Goal: Task Accomplishment & Management: Use online tool/utility

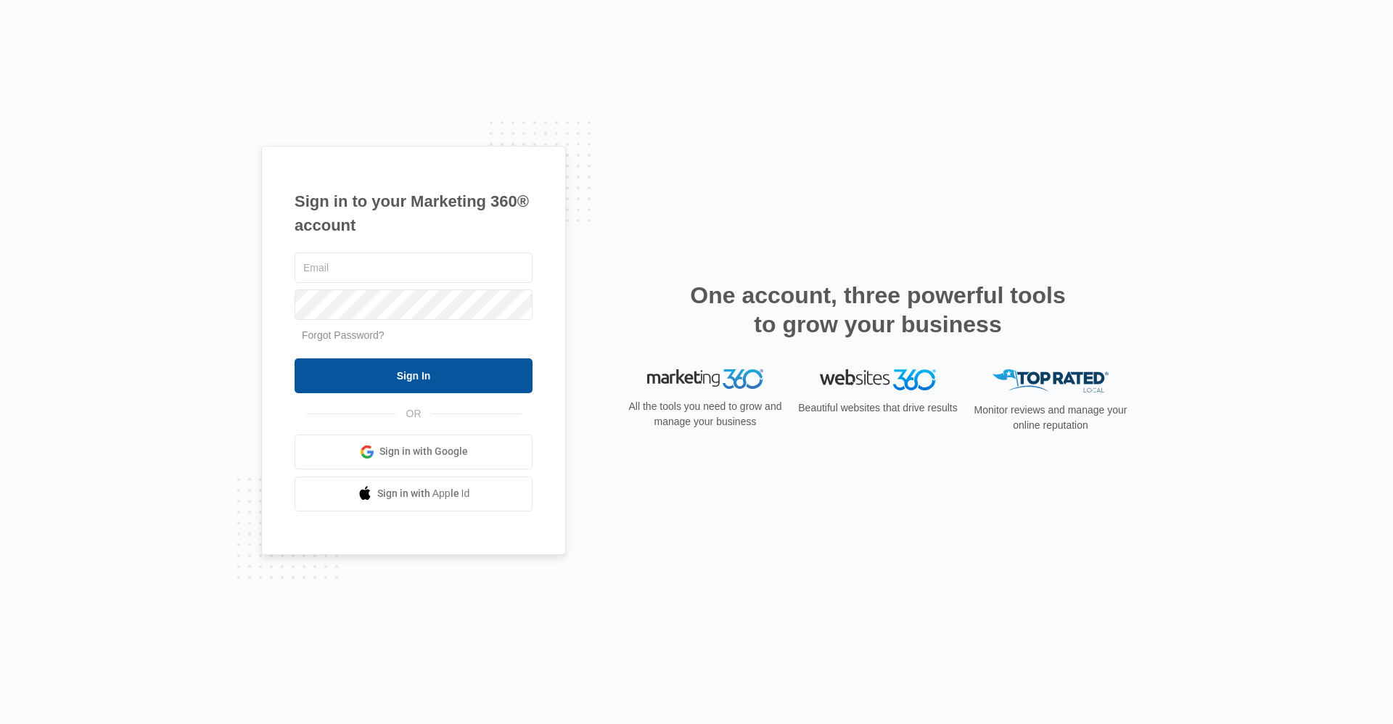
type input "[EMAIL_ADDRESS][DOMAIN_NAME]"
click at [335, 359] on input "Sign In" at bounding box center [414, 376] width 238 height 35
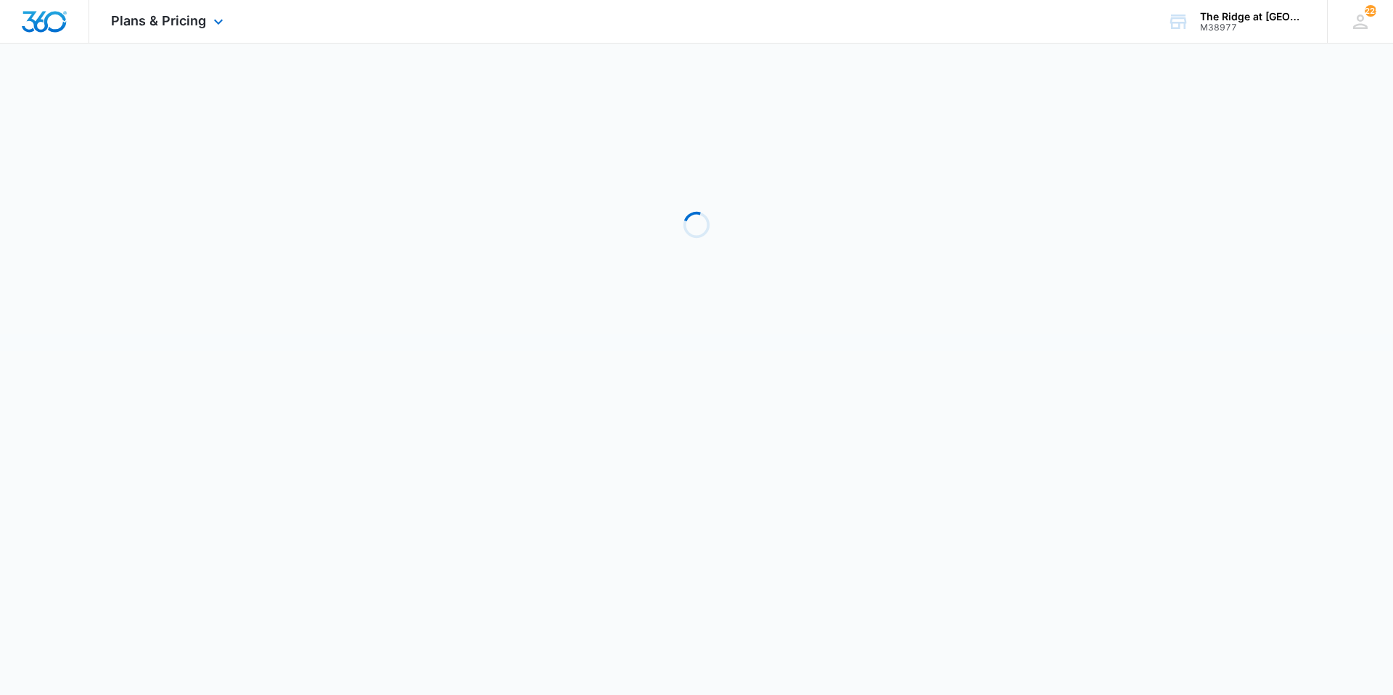
click at [130, 6] on div "Plans & Pricing Apps Reputation Websites Forms CRM Email Social Shop Payments P…" at bounding box center [169, 21] width 160 height 43
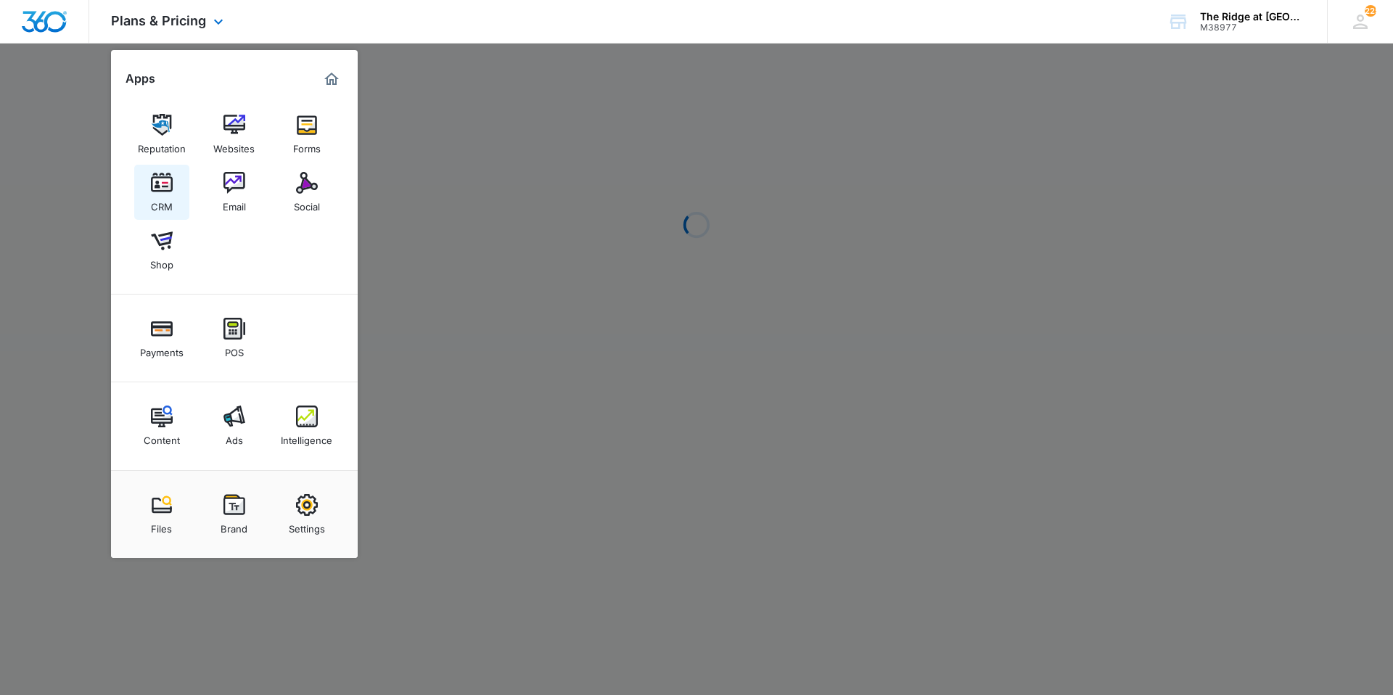
click at [154, 194] on div "CRM" at bounding box center [162, 203] width 22 height 19
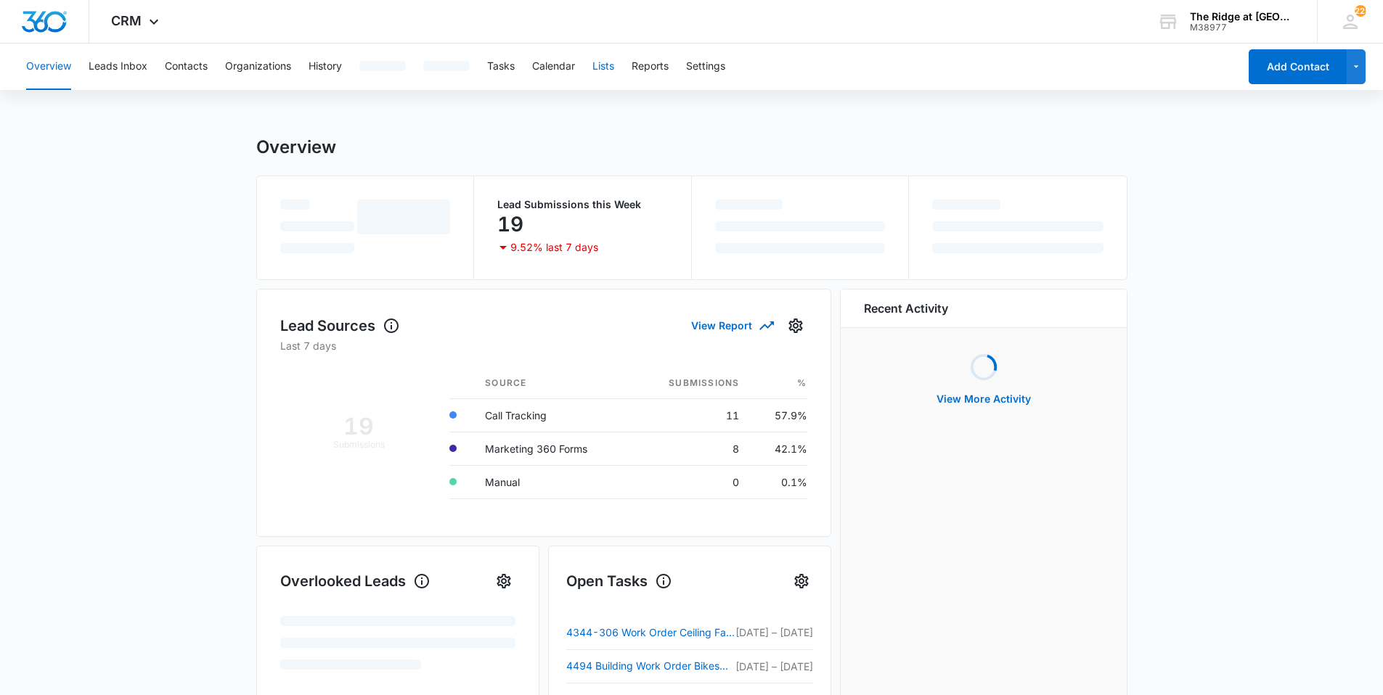
click at [605, 80] on button "Lists" at bounding box center [603, 67] width 22 height 46
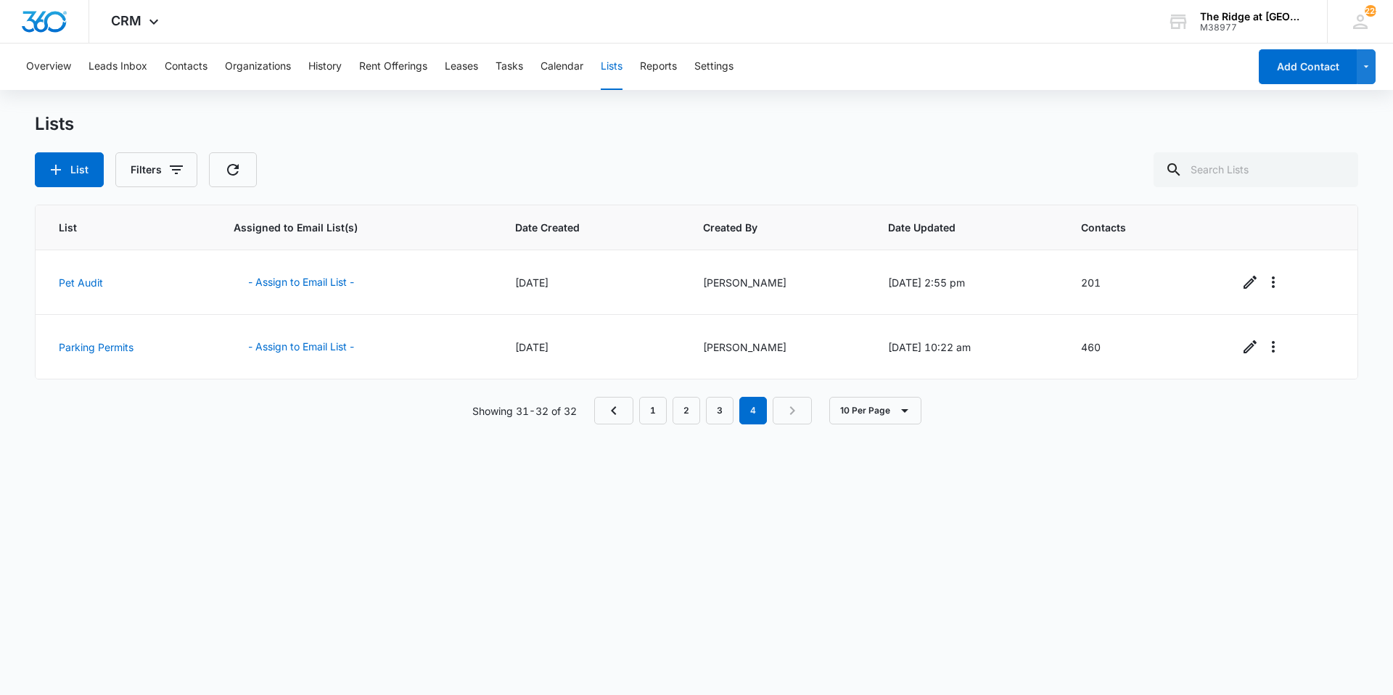
click at [538, 70] on div "Overview Leads Inbox Contacts Organizations History Rent Offerings Leases Tasks…" at bounding box center [633, 67] width 1232 height 46
click at [505, 69] on button "Tasks" at bounding box center [510, 67] width 28 height 46
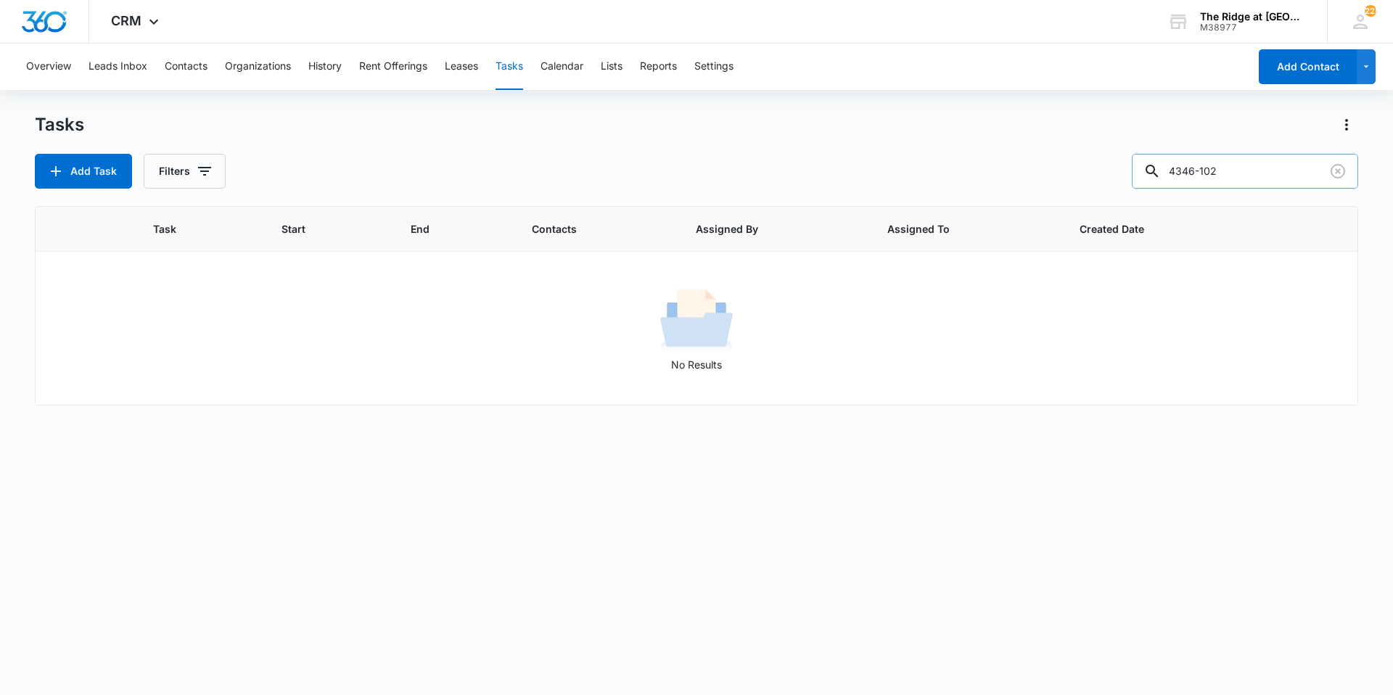
click at [1191, 171] on input "4346-102" at bounding box center [1245, 171] width 226 height 35
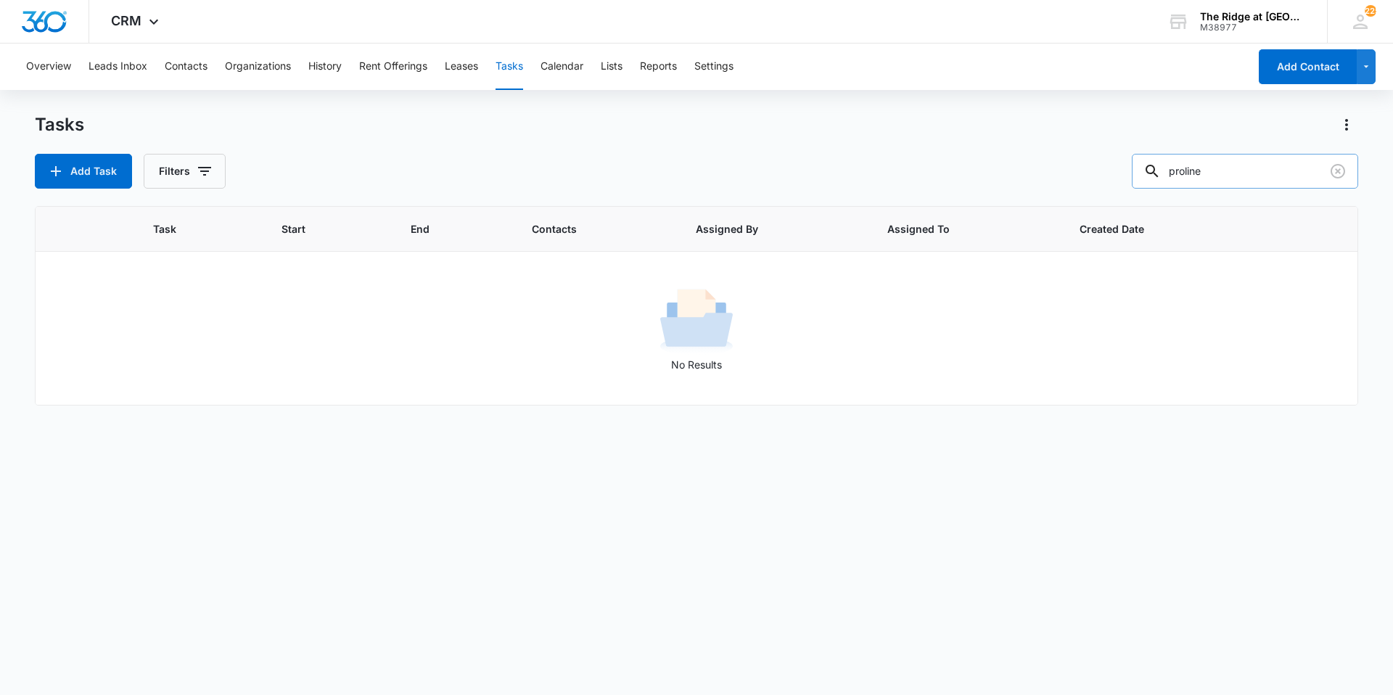
type input "proline"
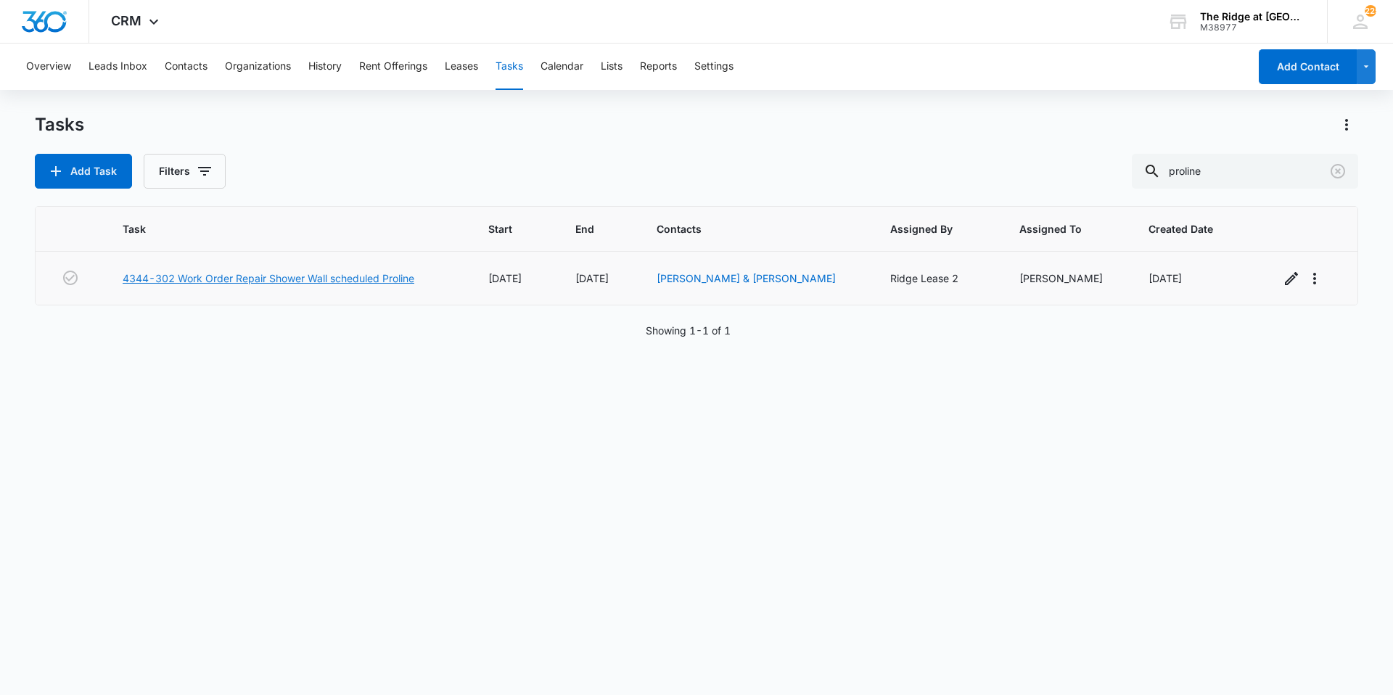
click at [298, 274] on link "4344-302 Work Order Repair Shower Wall scheduled Proline" at bounding box center [269, 278] width 292 height 15
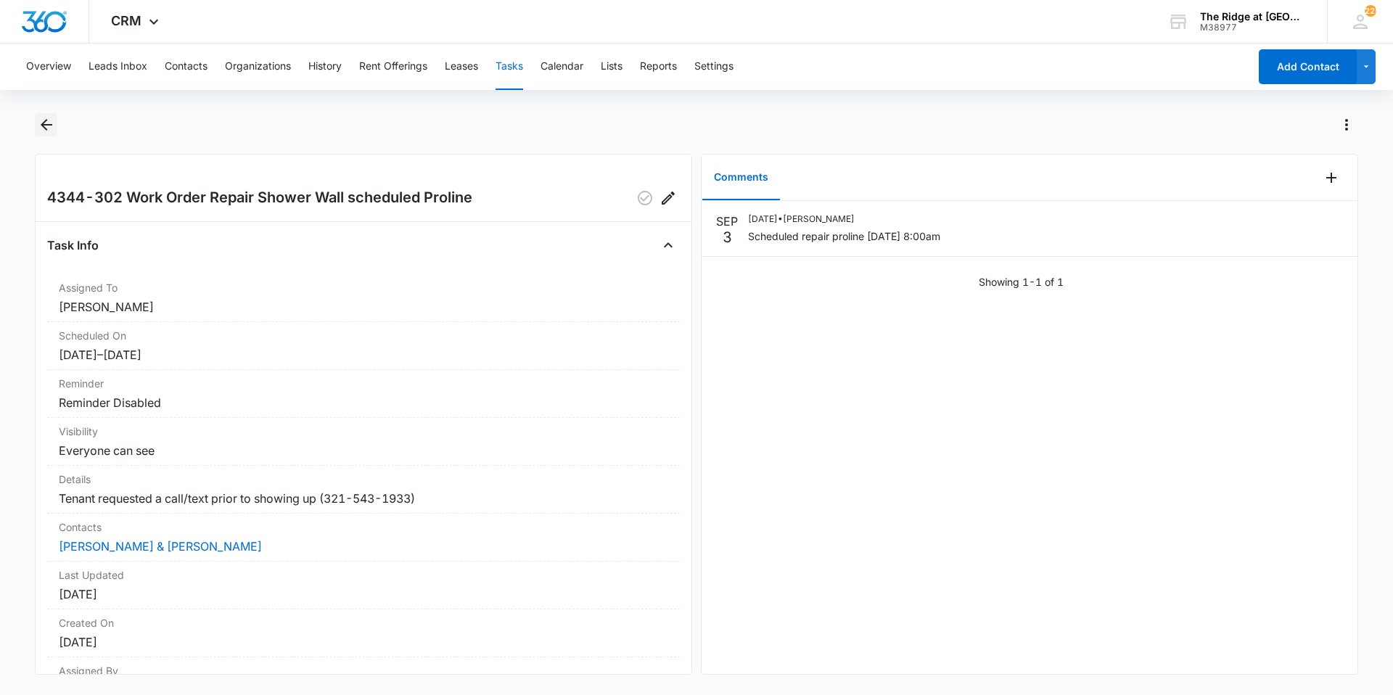
click at [48, 129] on icon "Back" at bounding box center [46, 124] width 17 height 17
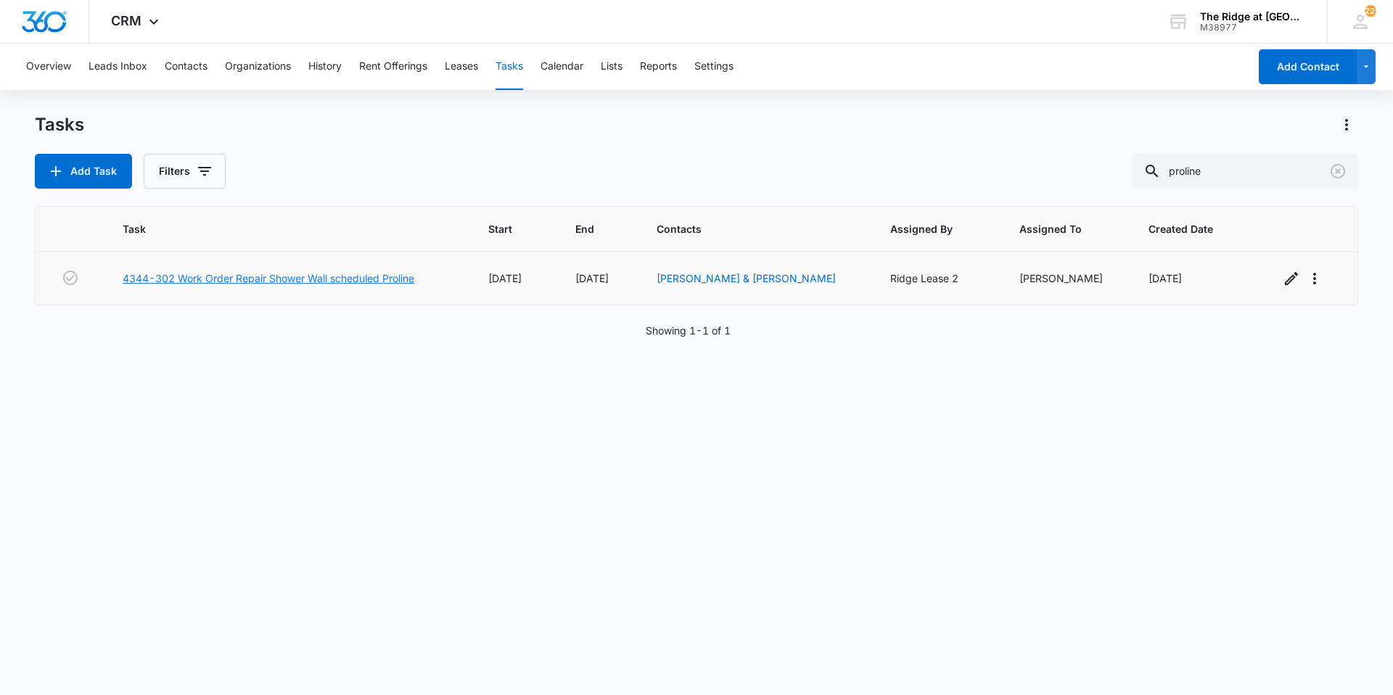
click at [336, 282] on link "4344-302 Work Order Repair Shower Wall scheduled Proline" at bounding box center [269, 278] width 292 height 15
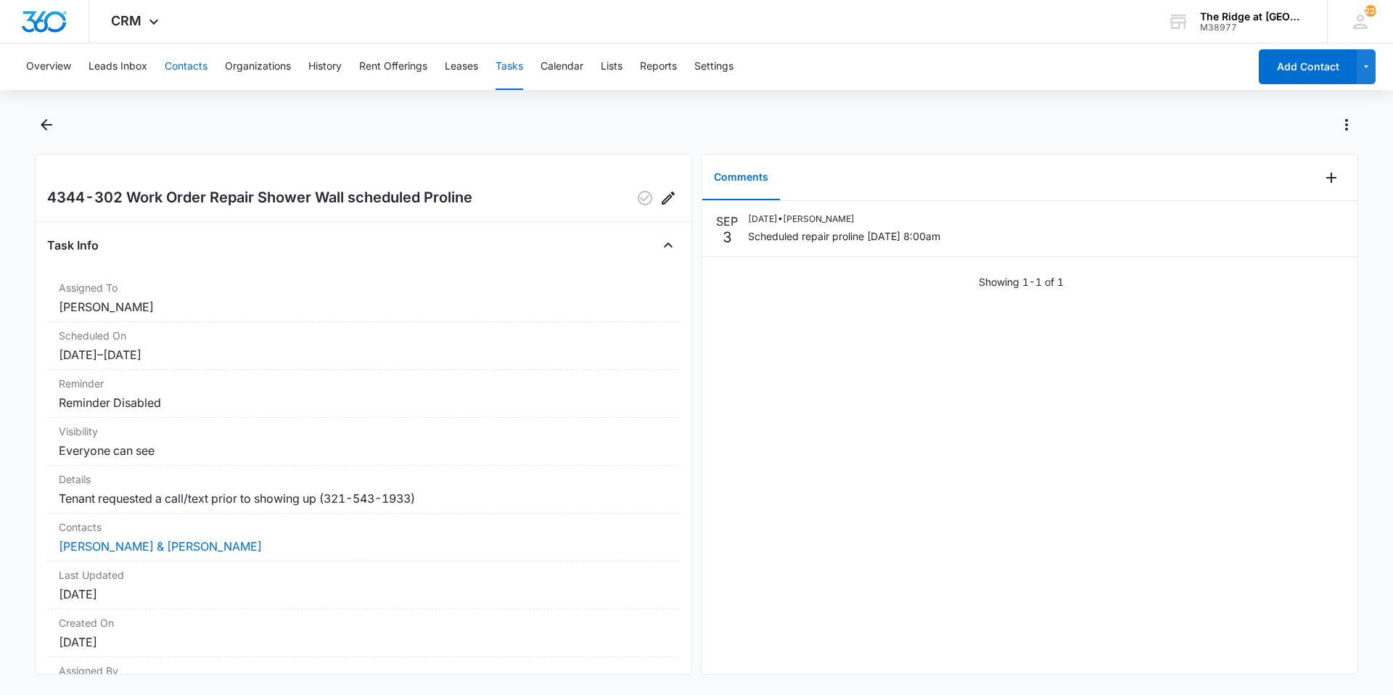
click at [181, 62] on button "Contacts" at bounding box center [186, 67] width 43 height 46
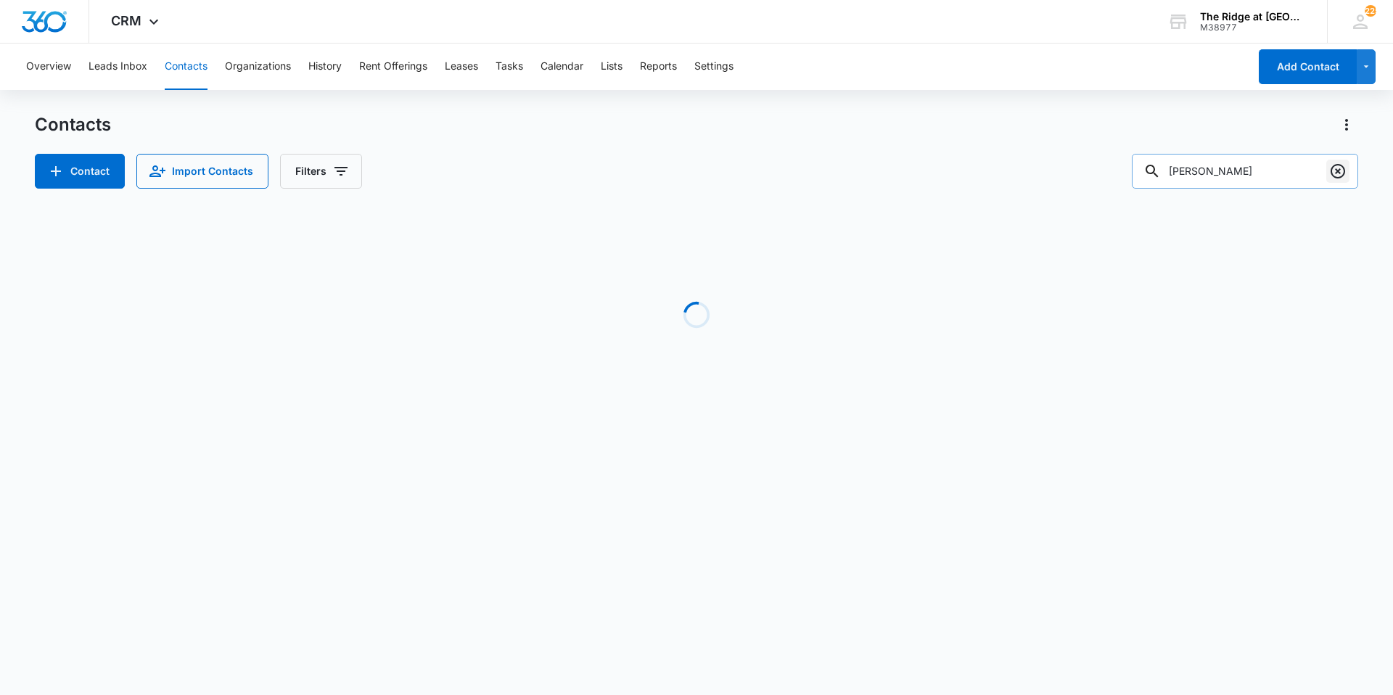
click at [1345, 171] on icon "Clear" at bounding box center [1338, 171] width 15 height 15
